Goal: Task Accomplishment & Management: Complete application form

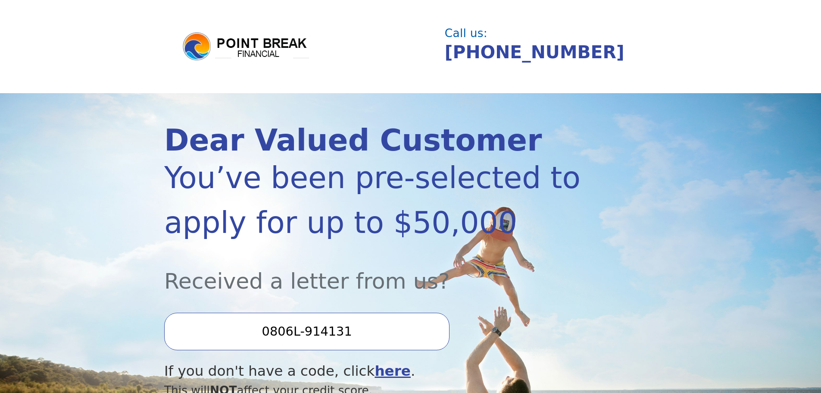
scroll to position [129, 0]
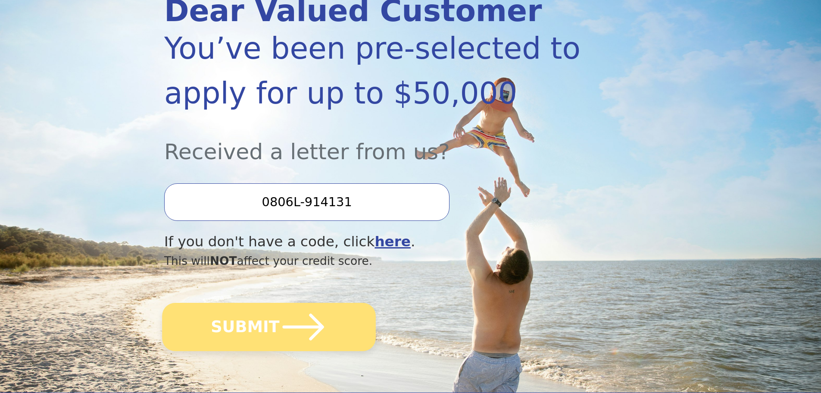
click at [261, 324] on button "SUBMIT" at bounding box center [269, 327] width 214 height 48
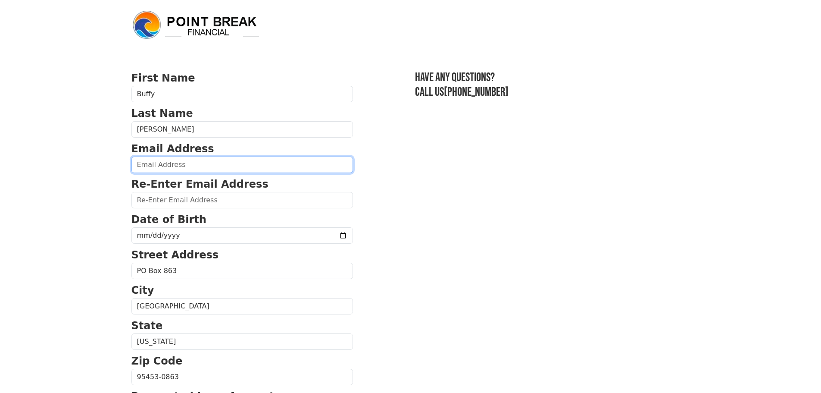
click at [173, 163] on input "email" at bounding box center [242, 164] width 222 height 16
type input "[EMAIL_ADDRESS][DOMAIN_NAME]"
type input "[PHONE_NUMBER]"
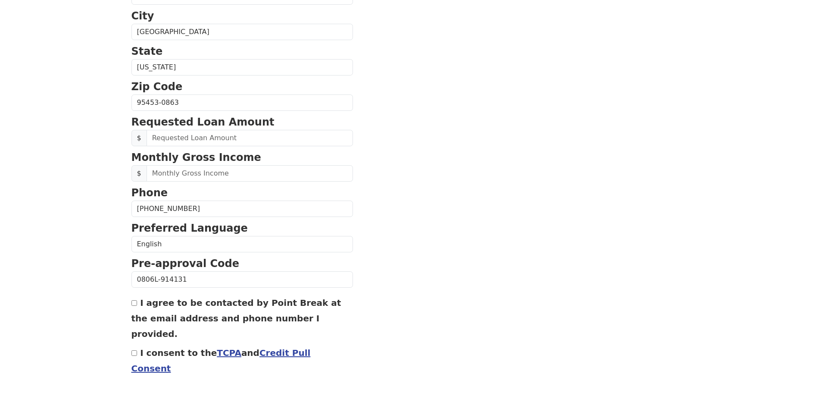
scroll to position [286, 0]
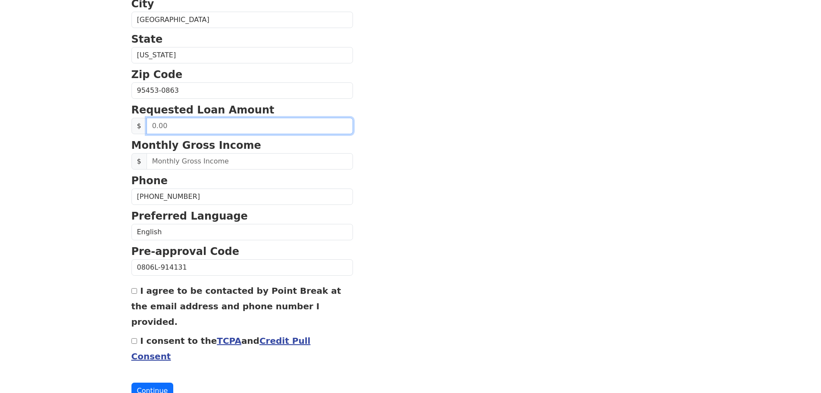
click at [170, 122] on input "text" at bounding box center [250, 126] width 206 height 16
type input "20,000.00"
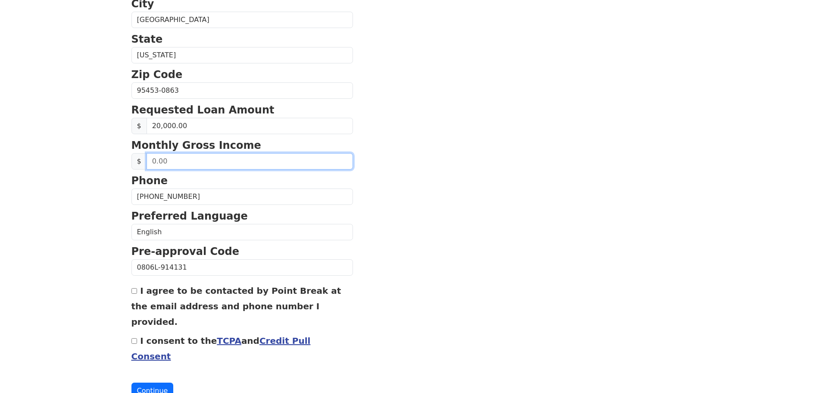
click at [199, 164] on input "text" at bounding box center [250, 161] width 206 height 16
click at [167, 154] on input "text" at bounding box center [250, 161] width 206 height 16
type input "3,705.12"
click at [134, 292] on input "I agree to be contacted by Point Break at the email address and phone number I …" at bounding box center [134, 291] width 6 height 6
checkbox input "true"
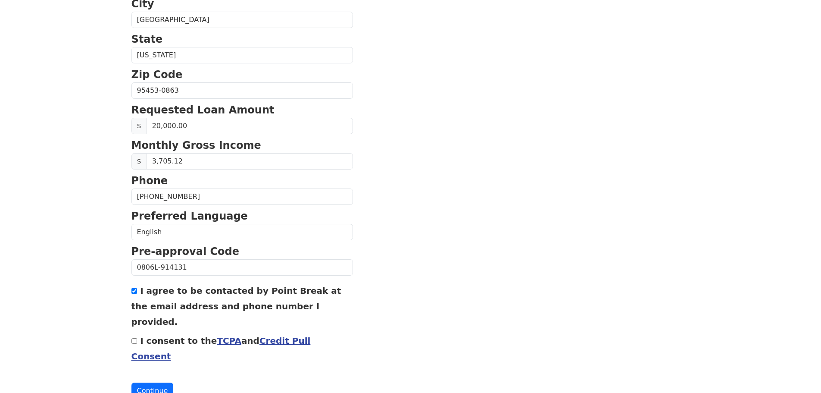
click at [137, 338] on input "I consent to the TCPA and Credit Pull Consent" at bounding box center [134, 341] width 6 height 6
checkbox input "true"
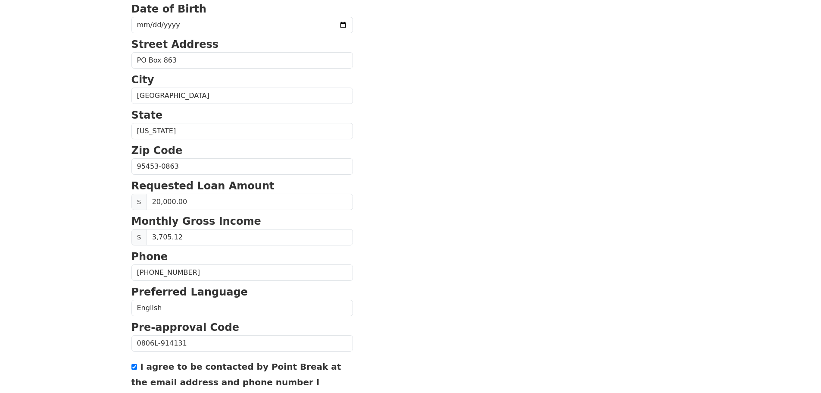
scroll to position [114, 0]
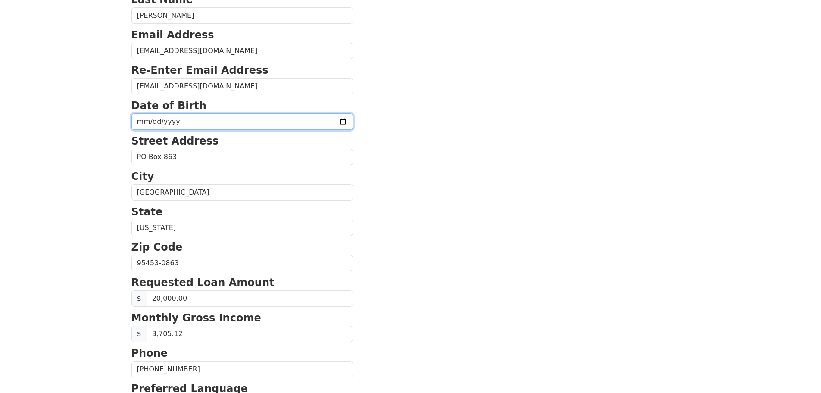
click at [140, 119] on input "date" at bounding box center [242, 121] width 222 height 16
type input "1972-12-02"
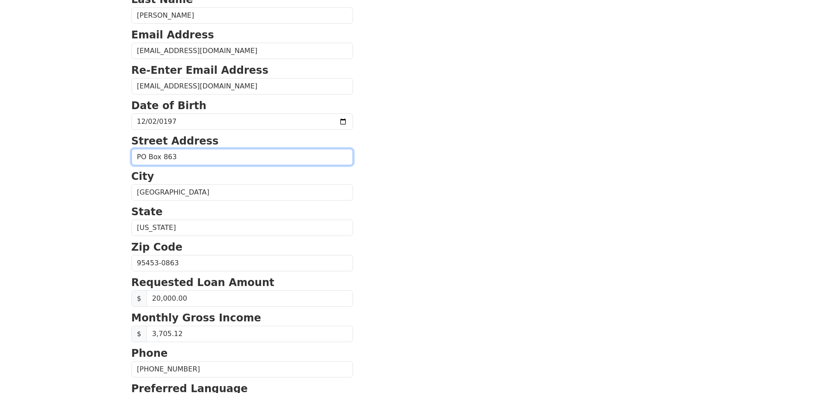
click at [175, 156] on input "PO Box 863" at bounding box center [242, 157] width 222 height 16
drag, startPoint x: 190, startPoint y: 157, endPoint x: 55, endPoint y: 159, distance: 134.5
click at [55, 159] on body "First Name Buffy Last Name Jimenez Email Address bmwjimenez.2010@gmail.com Re-E…" at bounding box center [410, 82] width 821 height 393
type input "950 Scotts Valley Rd"
click at [535, 108] on section "First Name Buffy Last Name Jimenez Email Address bmwjimenez.2010@gmail.com Re-E…" at bounding box center [410, 263] width 559 height 615
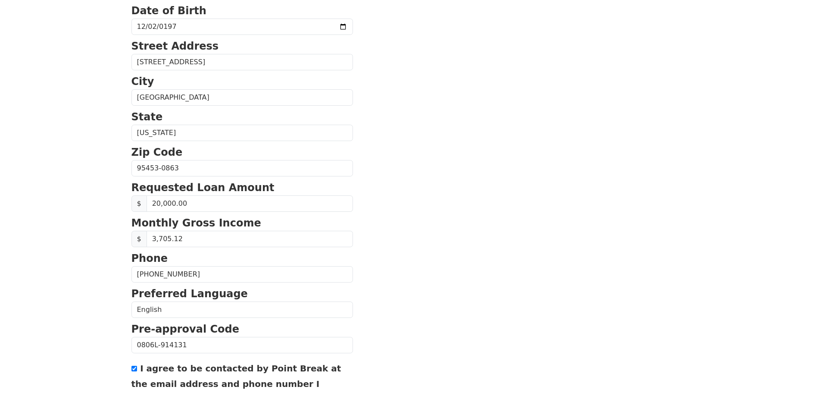
scroll to position [286, 0]
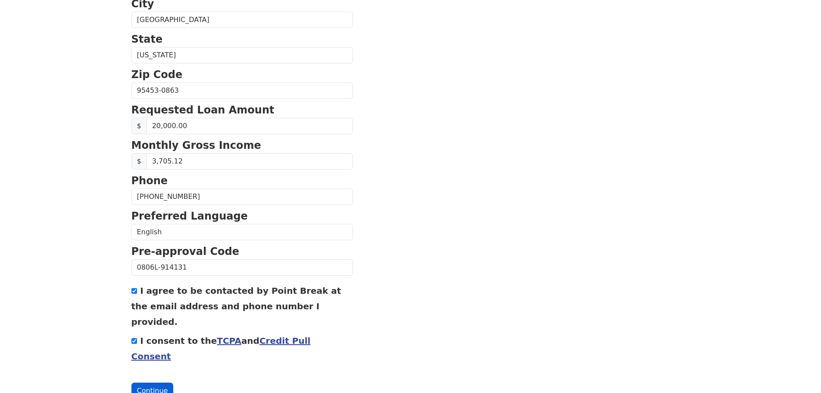
click at [156, 382] on button "Continue" at bounding box center [152, 390] width 42 height 16
